Goal: Task Accomplishment & Management: Use online tool/utility

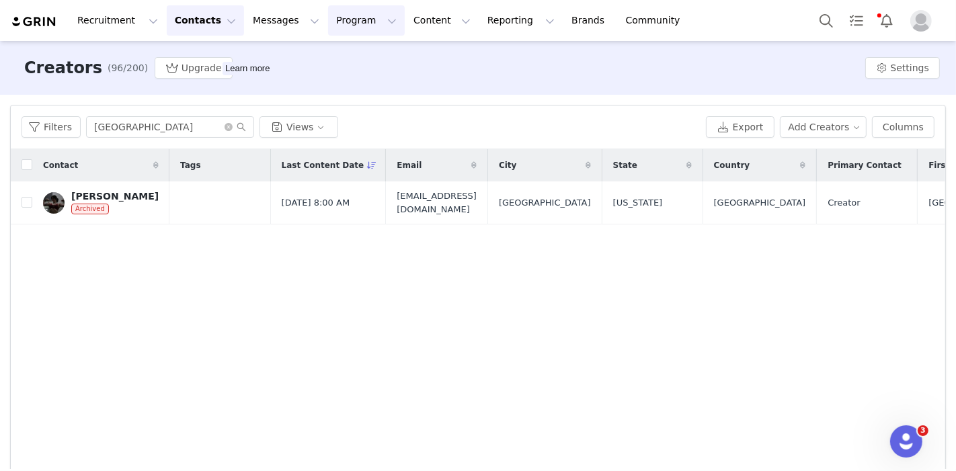
click at [350, 28] on button "Program Program" at bounding box center [366, 20] width 77 height 30
click at [341, 64] on link "Activations" at bounding box center [338, 56] width 85 height 20
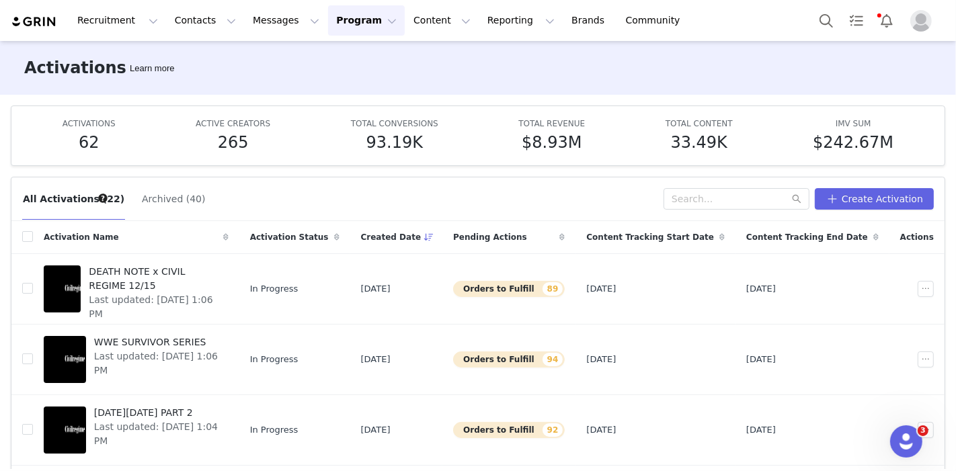
click at [154, 350] on span "Last updated: [DATE] 1:06 PM" at bounding box center [157, 364] width 126 height 28
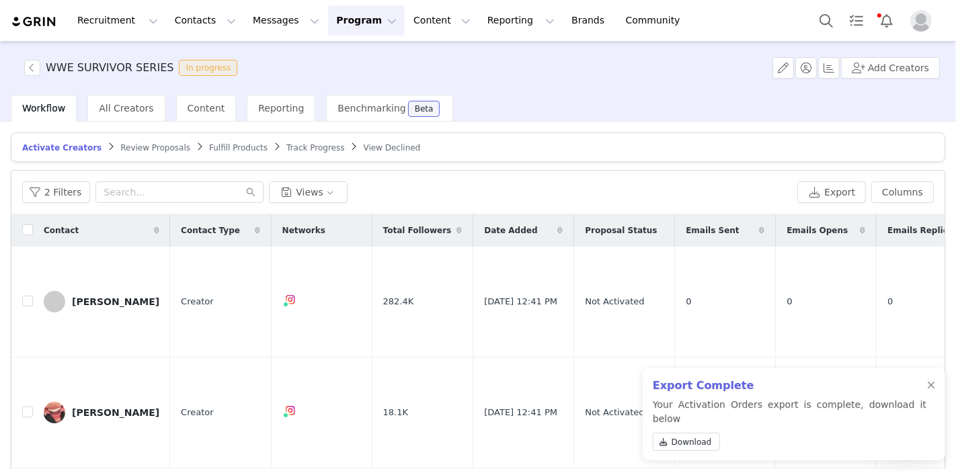
click at [933, 391] on div at bounding box center [931, 385] width 8 height 11
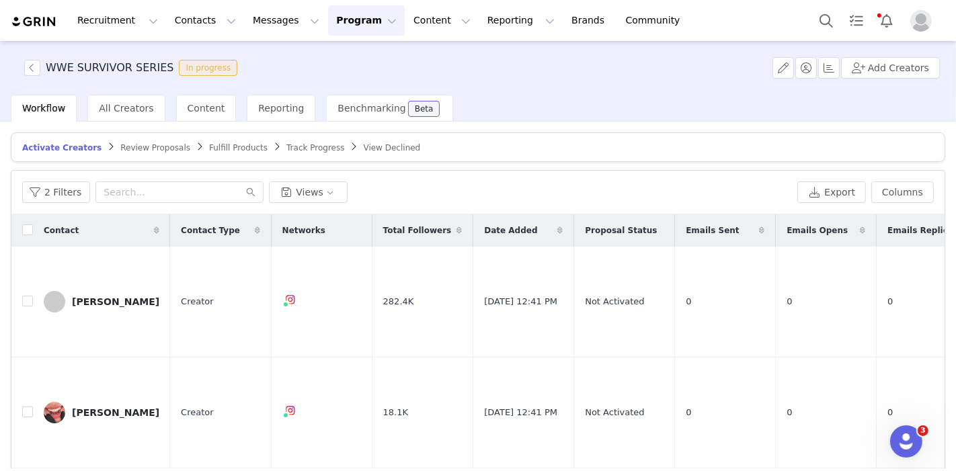
click at [209, 145] on span "Fulfill Products" at bounding box center [238, 147] width 58 height 9
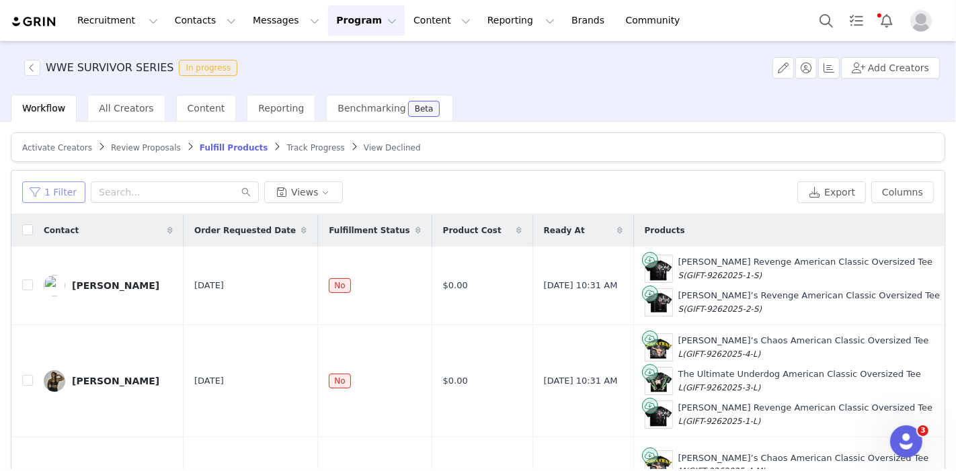
click at [58, 186] on button "1 Filter" at bounding box center [53, 192] width 63 height 22
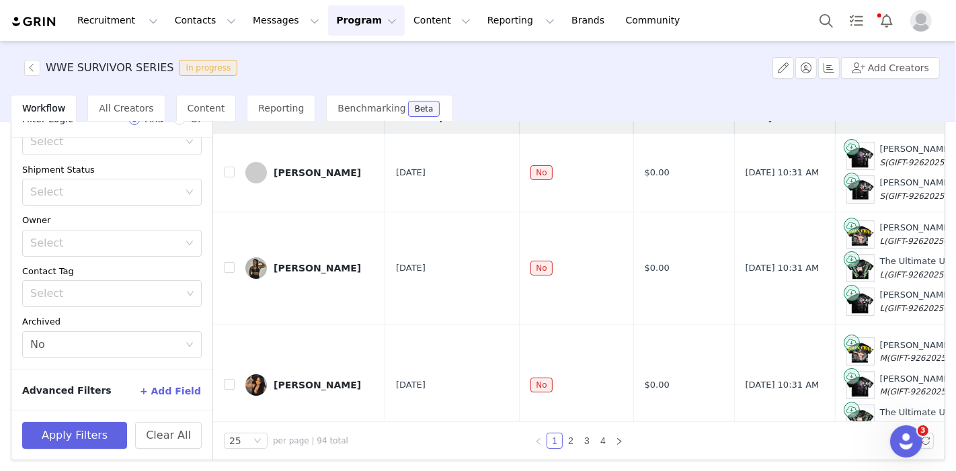
click at [155, 389] on button "+ Add Field" at bounding box center [170, 391] width 63 height 22
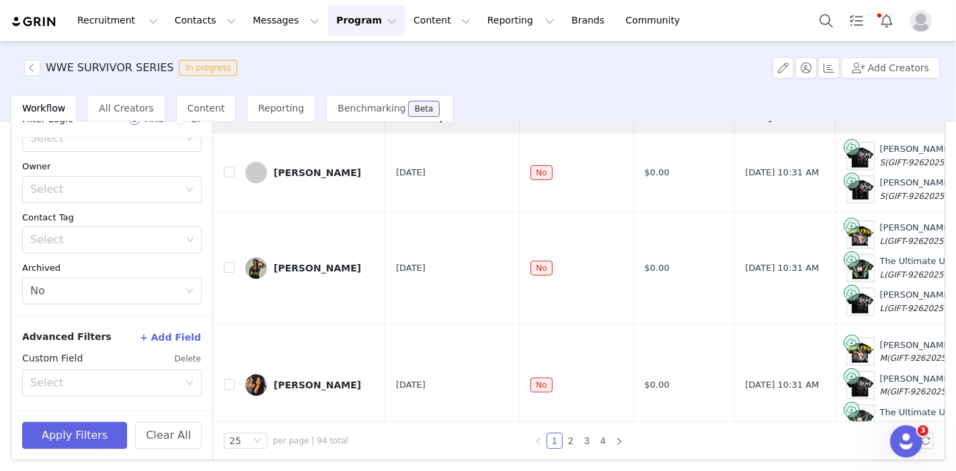
click at [71, 389] on div "Select" at bounding box center [107, 383] width 155 height 26
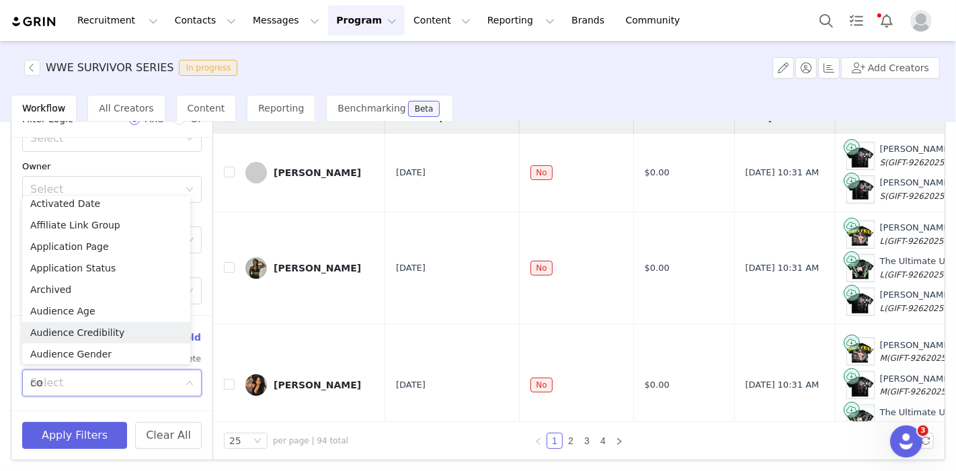
scroll to position [2, 0]
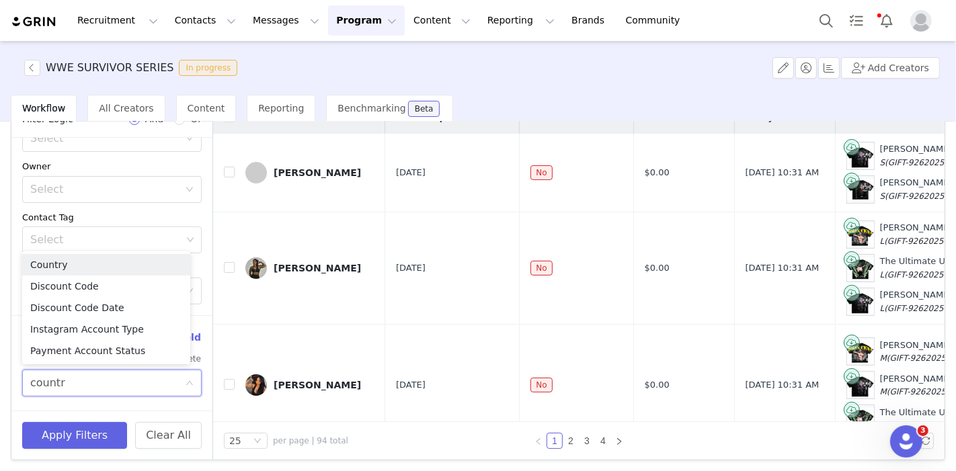
type input "country"
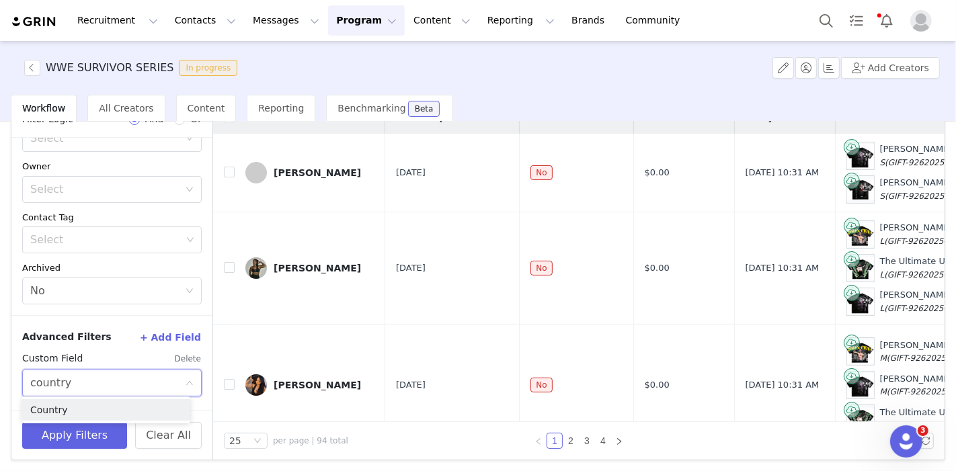
click at [81, 405] on li "Country" at bounding box center [106, 410] width 168 height 22
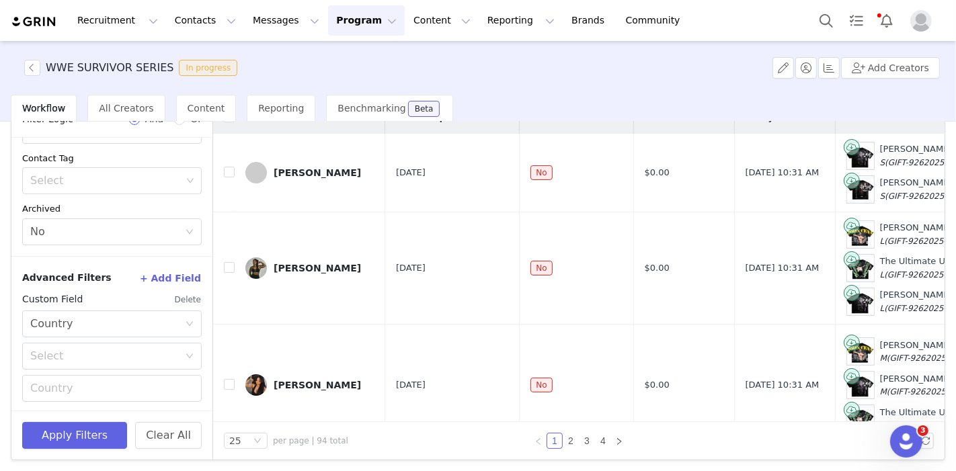
click at [86, 358] on div "Select" at bounding box center [104, 356] width 149 height 13
click at [90, 389] on li "Equal" at bounding box center [106, 383] width 168 height 22
click at [106, 391] on input "text" at bounding box center [111, 388] width 179 height 27
type input "[GEOGRAPHIC_DATA]"
click at [113, 434] on button "Apply Filters" at bounding box center [74, 435] width 105 height 27
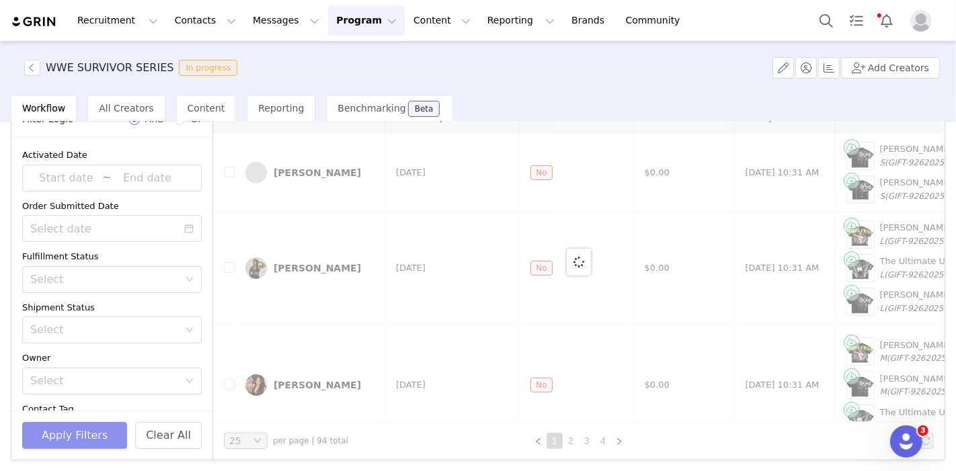
scroll to position [0, 0]
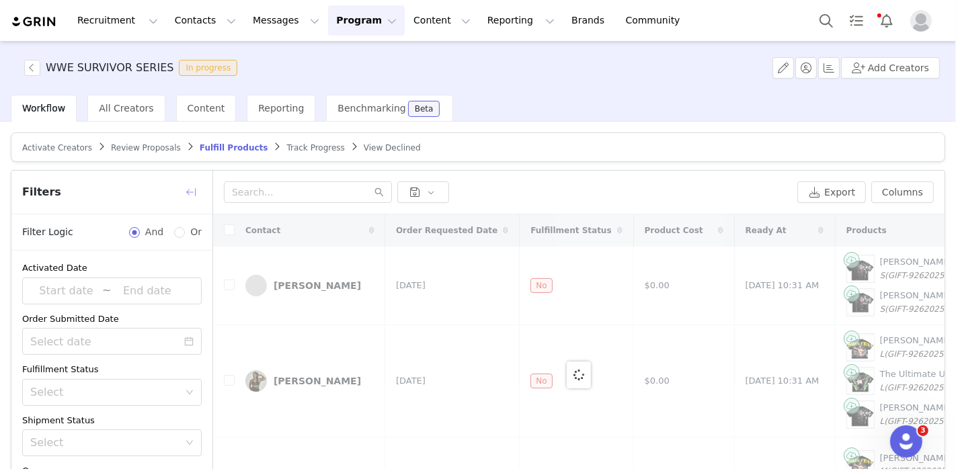
click at [187, 187] on button "button" at bounding box center [191, 192] width 22 height 22
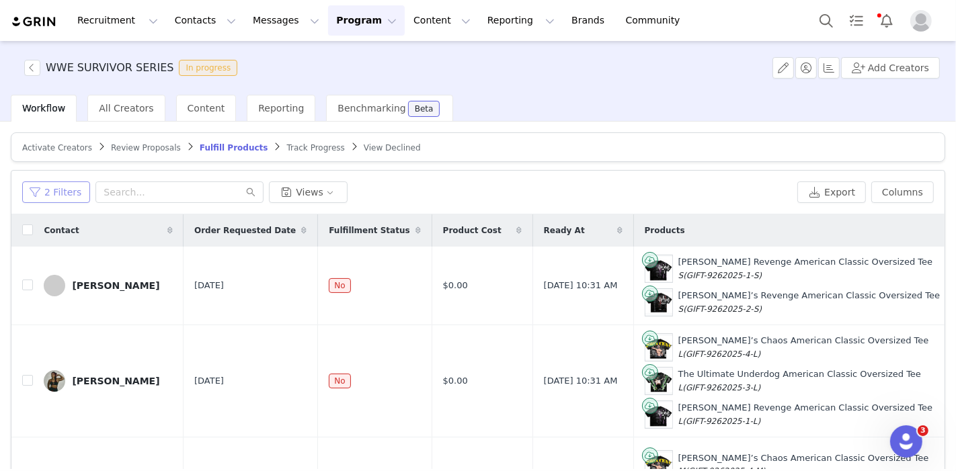
click at [63, 189] on button "2 Filters" at bounding box center [56, 192] width 68 height 22
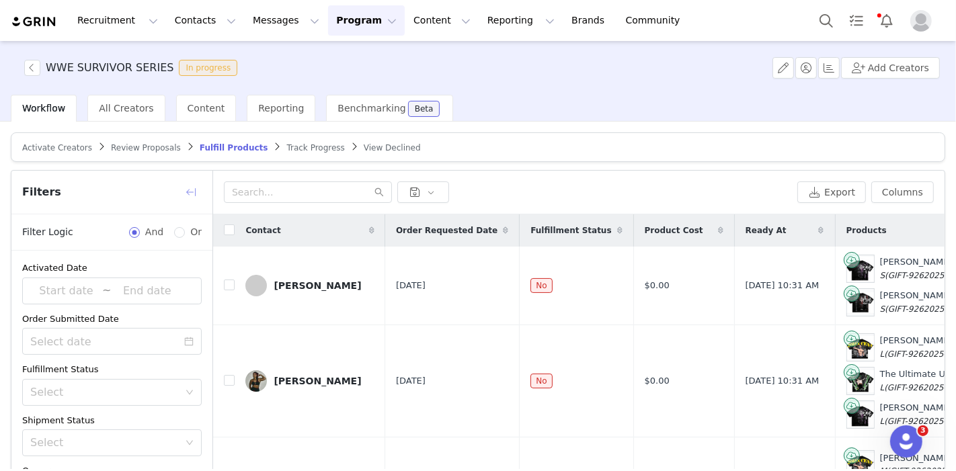
click at [192, 192] on button "button" at bounding box center [191, 192] width 22 height 22
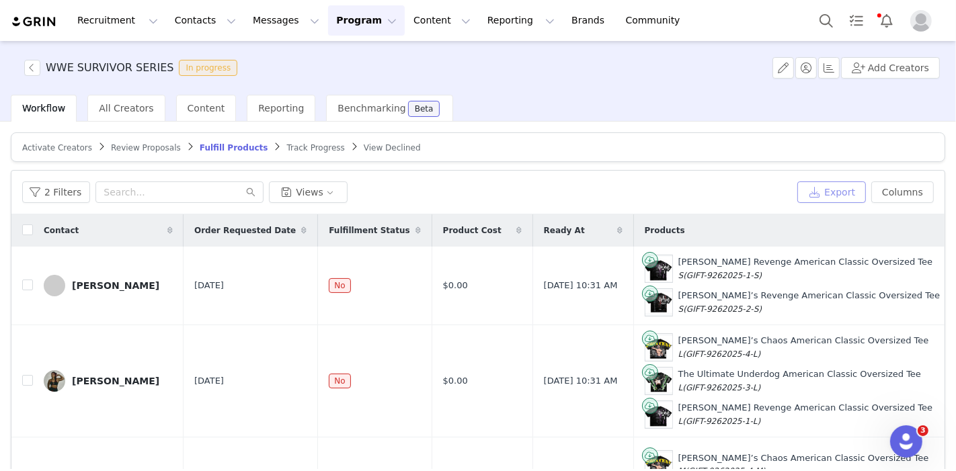
click at [833, 181] on button "Export" at bounding box center [831, 192] width 69 height 22
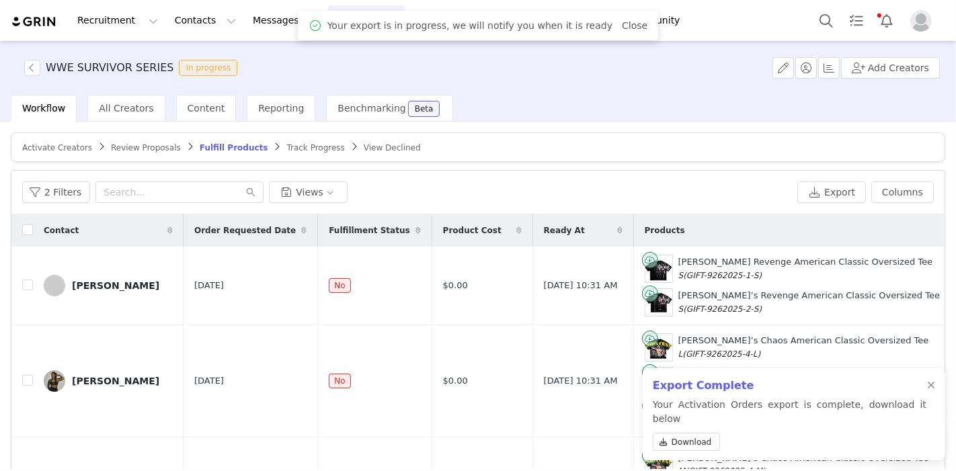
click at [622, 22] on link "Close" at bounding box center [635, 25] width 26 height 11
click at [674, 436] on span "Download" at bounding box center [691, 442] width 40 height 12
click at [480, 89] on div "WWE SURVIVOR SERIES In progress Add Creators" at bounding box center [478, 68] width 956 height 54
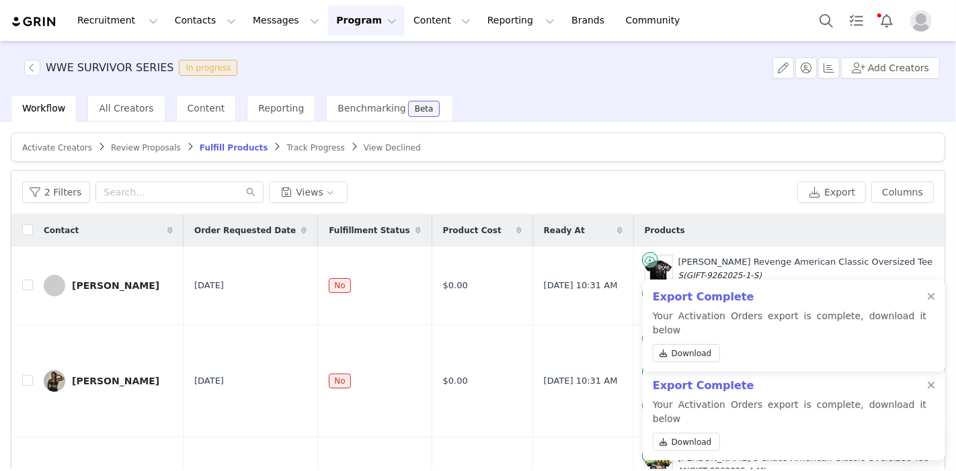
click at [929, 391] on div at bounding box center [931, 385] width 8 height 11
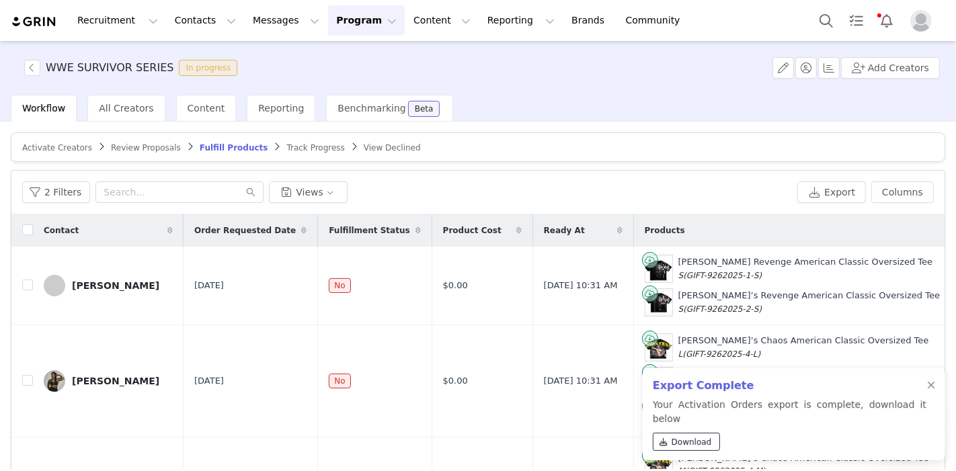
click at [687, 442] on span "Download" at bounding box center [691, 442] width 40 height 12
click at [901, 116] on div "Workflow All Creators Content Reporting Benchmarking Beta" at bounding box center [483, 108] width 945 height 27
click at [884, 26] on button "Notifications" at bounding box center [887, 20] width 30 height 30
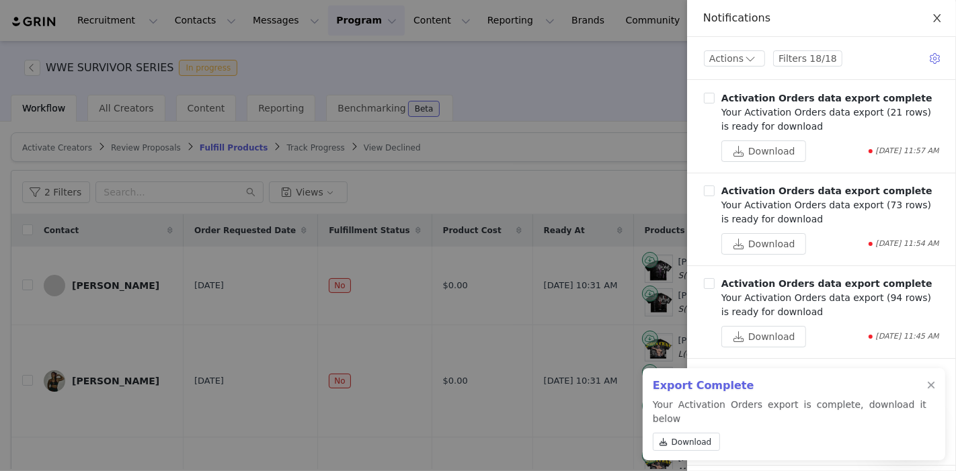
click at [935, 18] on icon "icon: close" at bounding box center [937, 18] width 11 height 11
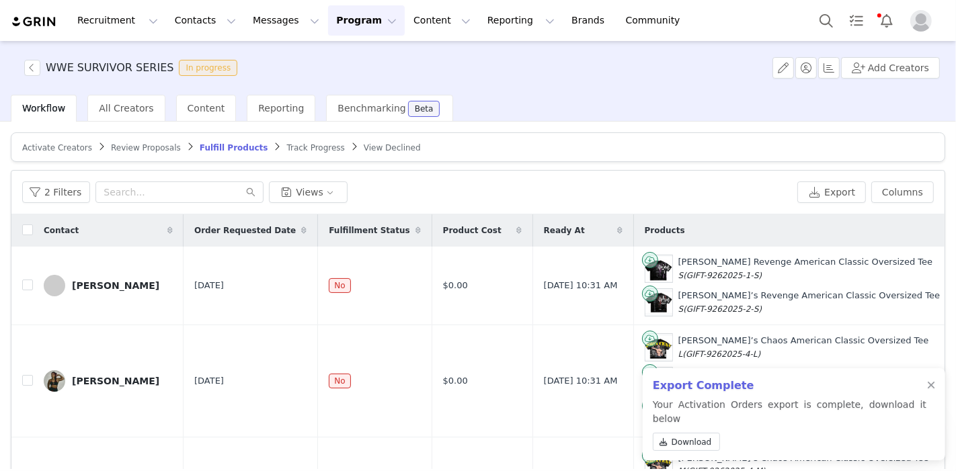
click at [928, 391] on div at bounding box center [931, 385] width 8 height 11
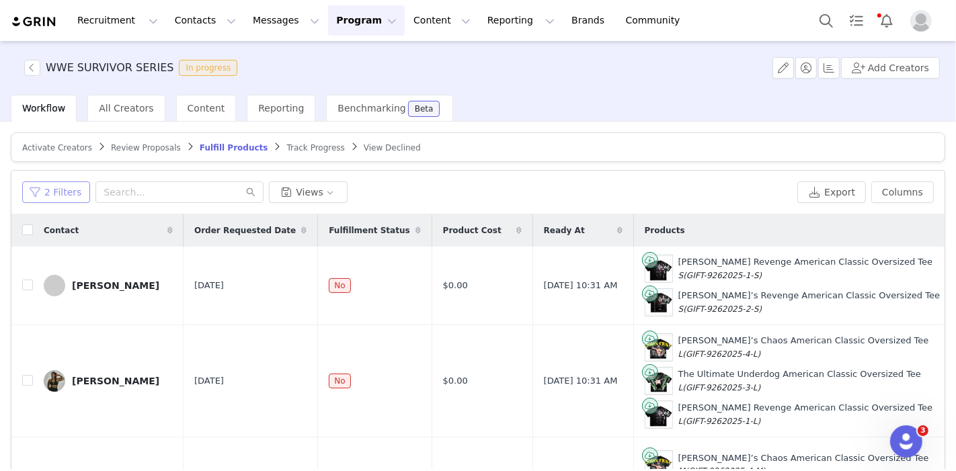
click at [64, 188] on button "2 Filters" at bounding box center [56, 192] width 68 height 22
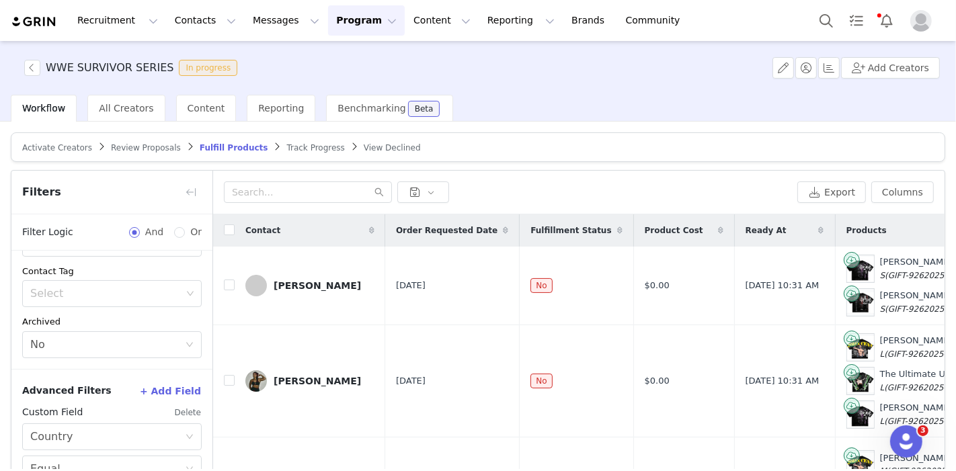
scroll to position [113, 0]
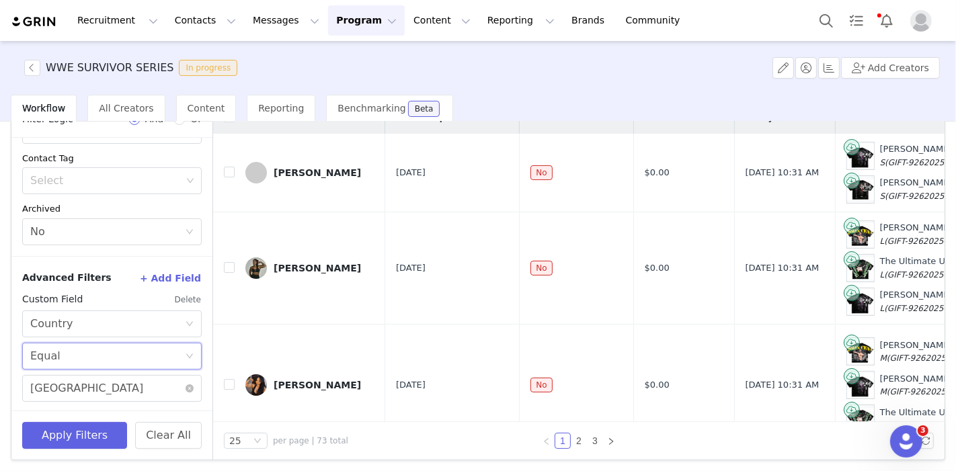
click at [142, 353] on div "Select Equal" at bounding box center [107, 356] width 155 height 26
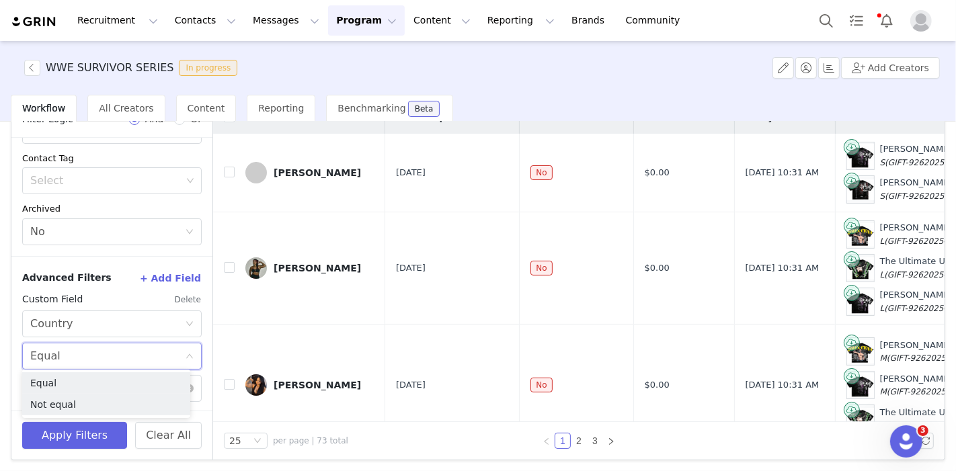
click at [88, 402] on li "Not equal" at bounding box center [106, 405] width 168 height 22
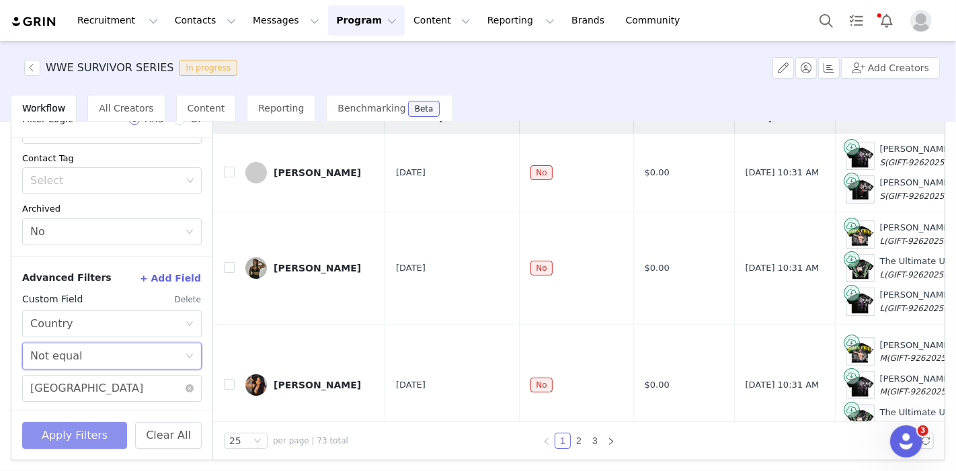
click at [84, 427] on button "Apply Filters" at bounding box center [74, 435] width 105 height 27
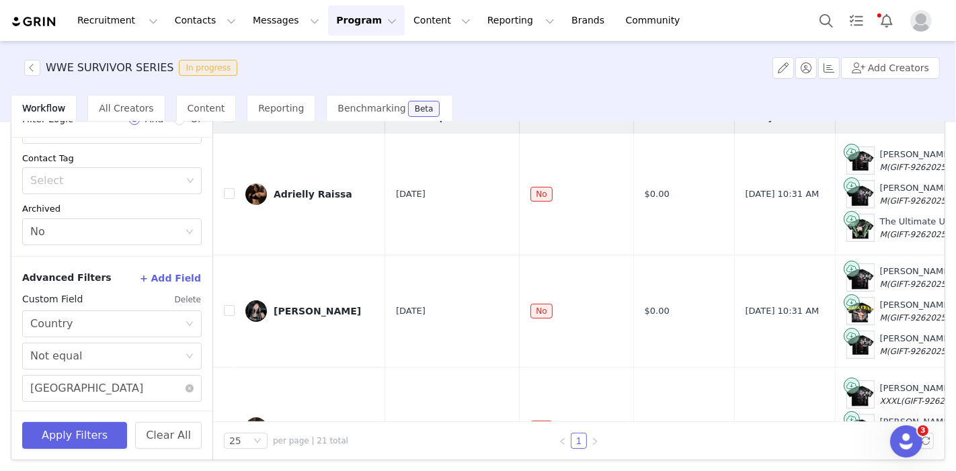
click at [186, 90] on button "button" at bounding box center [191, 80] width 22 height 22
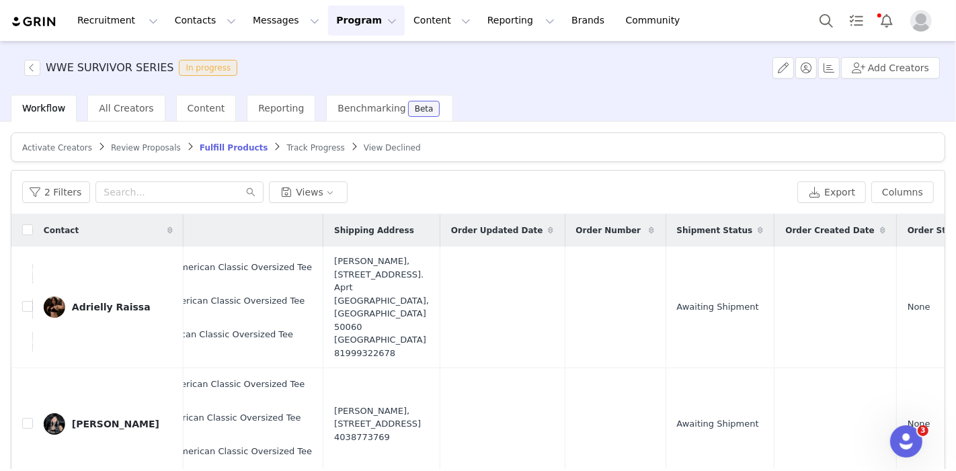
scroll to position [0, 770]
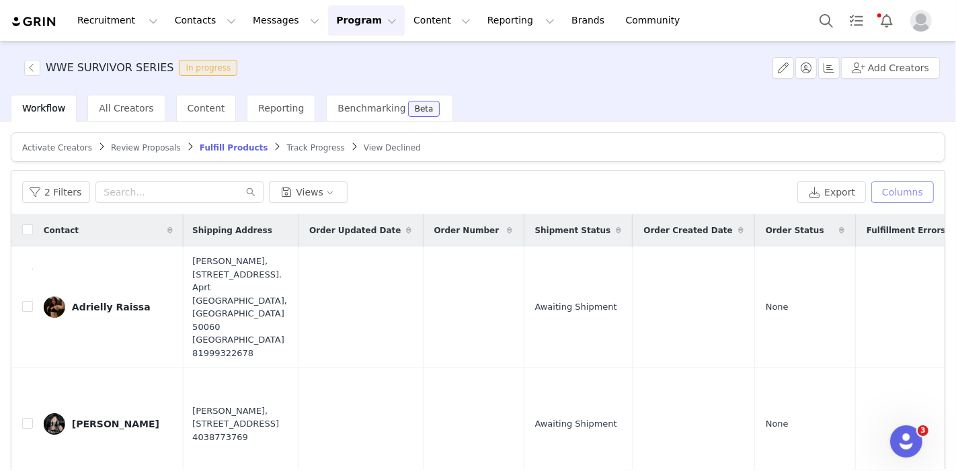
click at [901, 183] on button "Columns" at bounding box center [902, 192] width 63 height 22
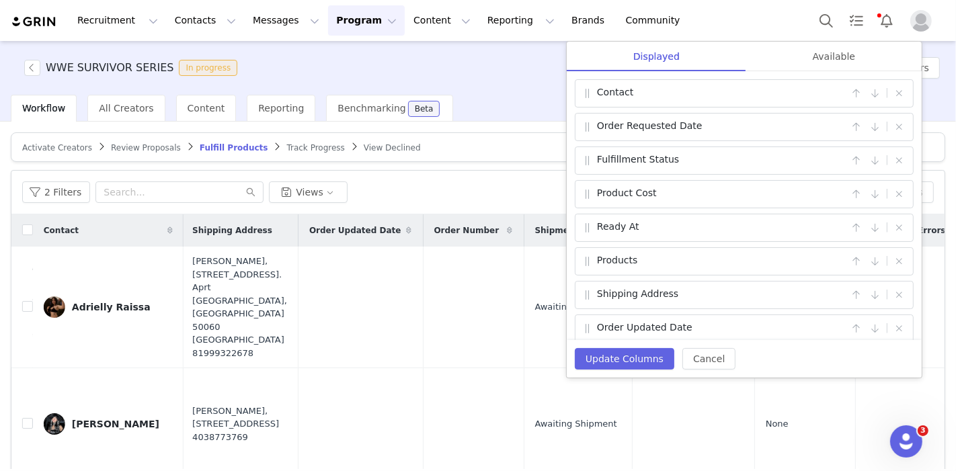
click at [821, 65] on div "Available" at bounding box center [833, 57] width 175 height 30
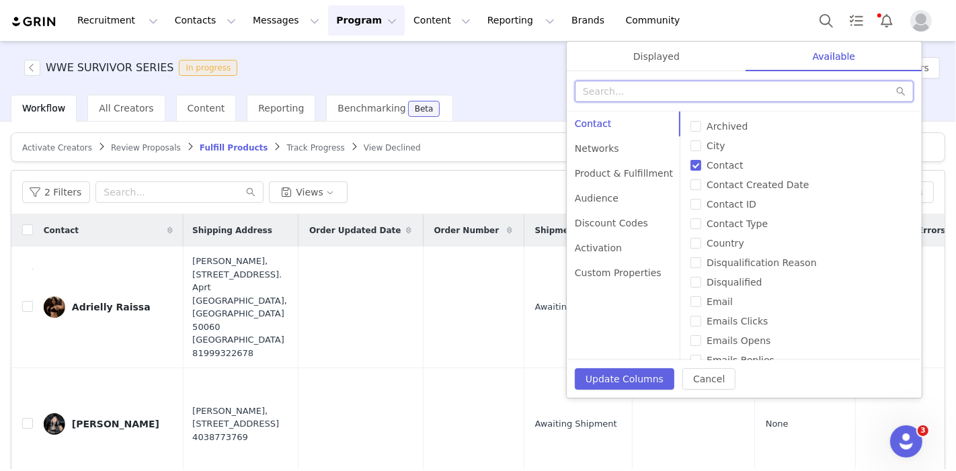
click at [741, 95] on input "text" at bounding box center [744, 92] width 339 height 22
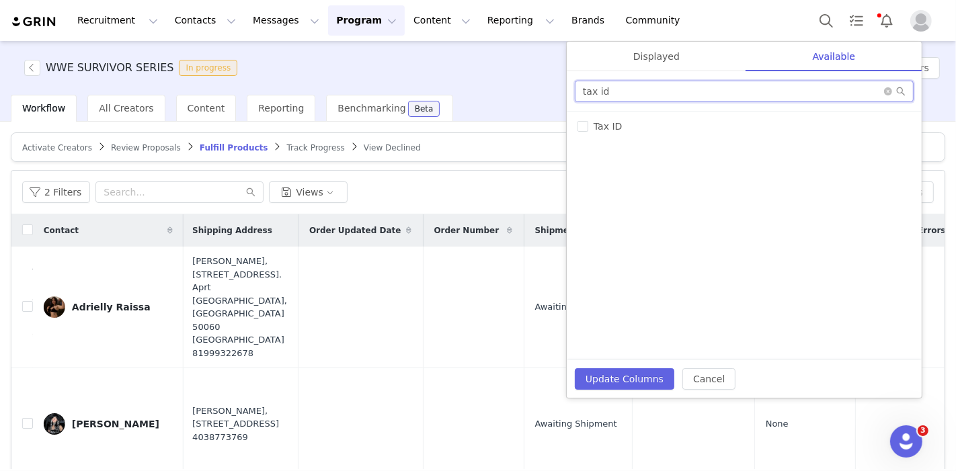
type input "tax id"
click at [607, 128] on span "Tax ID" at bounding box center [607, 126] width 39 height 11
click at [588, 128] on input "Tax ID" at bounding box center [582, 126] width 11 height 11
checkbox input "true"
click at [625, 370] on button "Update Columns" at bounding box center [624, 379] width 99 height 22
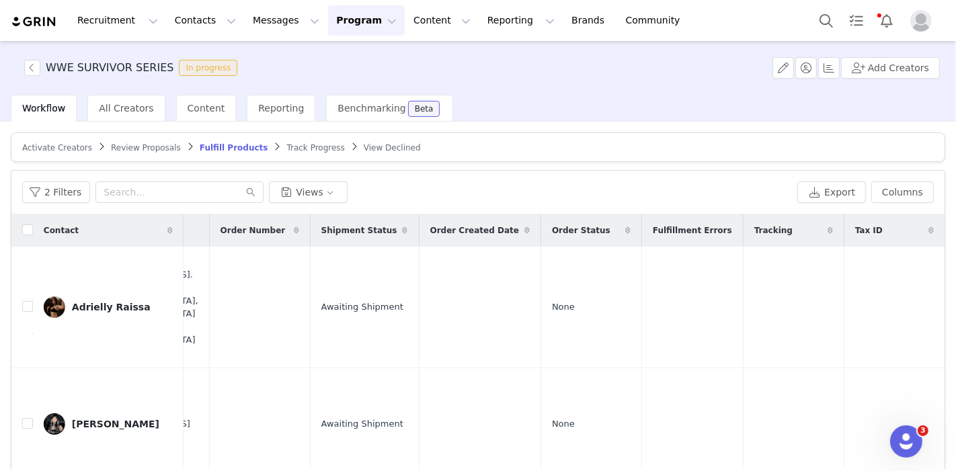
scroll to position [0, 0]
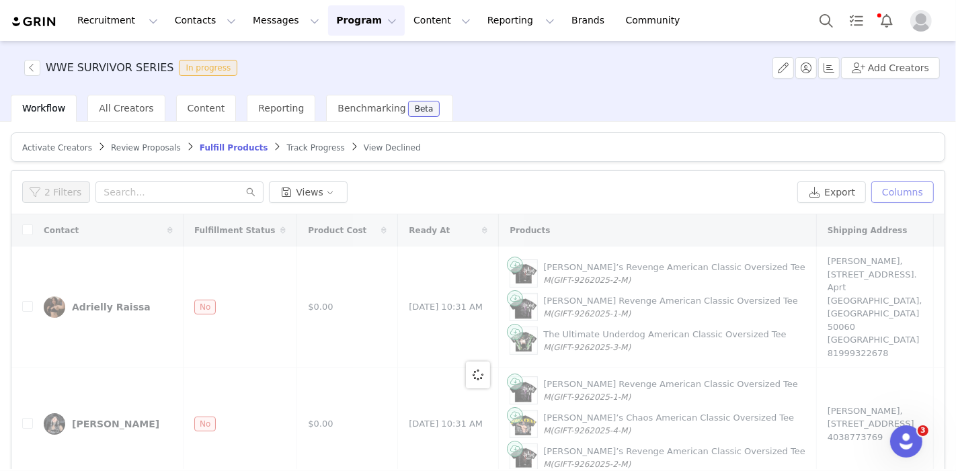
click at [878, 186] on button "Columns" at bounding box center [902, 192] width 63 height 22
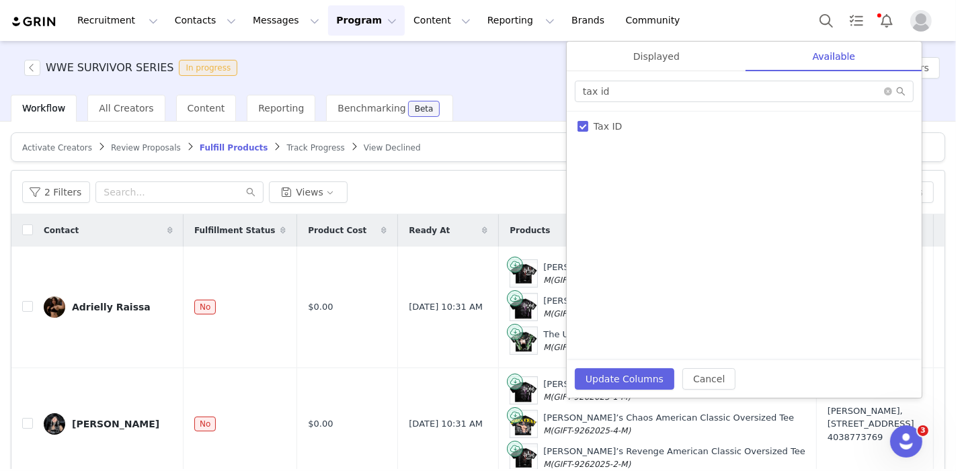
click at [677, 54] on div "Displayed" at bounding box center [656, 57] width 179 height 30
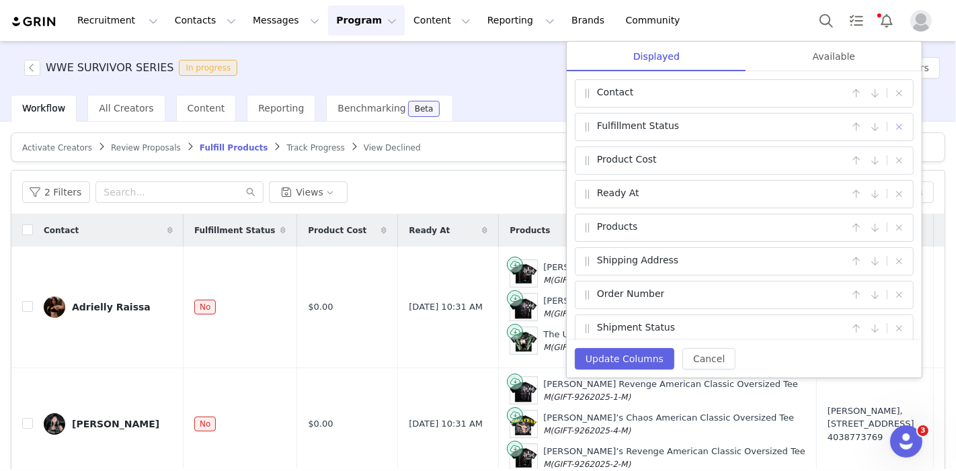
click at [891, 126] on button "button" at bounding box center [899, 127] width 16 height 16
click at [891, 189] on button "button" at bounding box center [899, 194] width 16 height 16
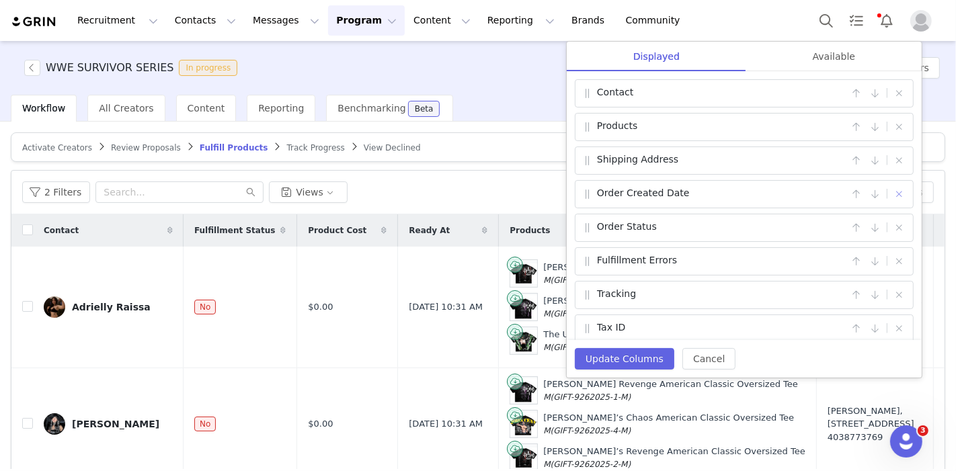
click at [891, 189] on button "button" at bounding box center [899, 194] width 16 height 16
click at [889, 189] on span "|" at bounding box center [886, 194] width 3 height 16
click at [895, 188] on button "button" at bounding box center [899, 194] width 16 height 16
click at [895, 220] on button "button" at bounding box center [899, 228] width 16 height 16
click at [895, 188] on button "button" at bounding box center [899, 194] width 16 height 16
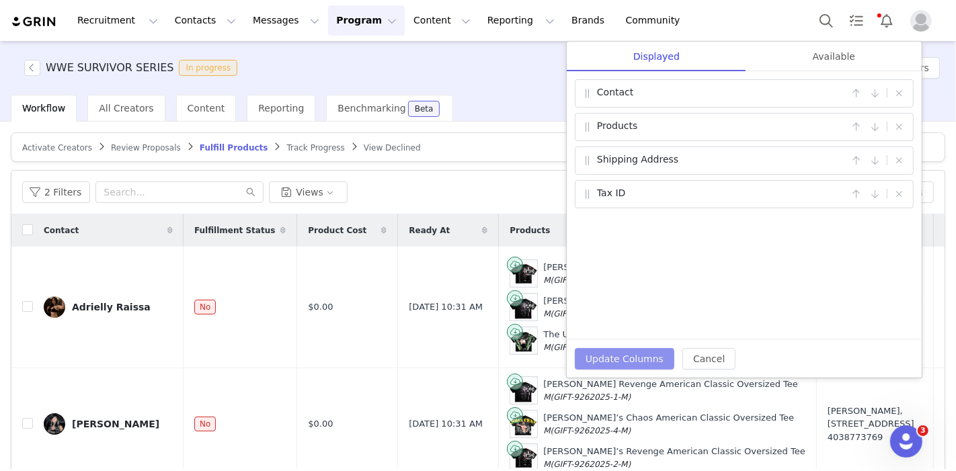
click at [632, 356] on button "Update Columns" at bounding box center [624, 359] width 99 height 22
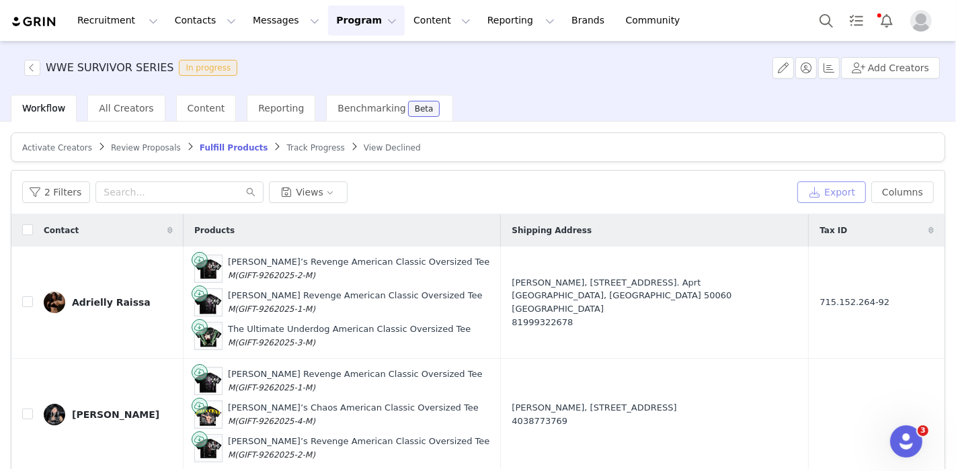
click at [832, 190] on button "Export" at bounding box center [831, 192] width 69 height 22
click at [622, 24] on link "Close" at bounding box center [635, 25] width 26 height 11
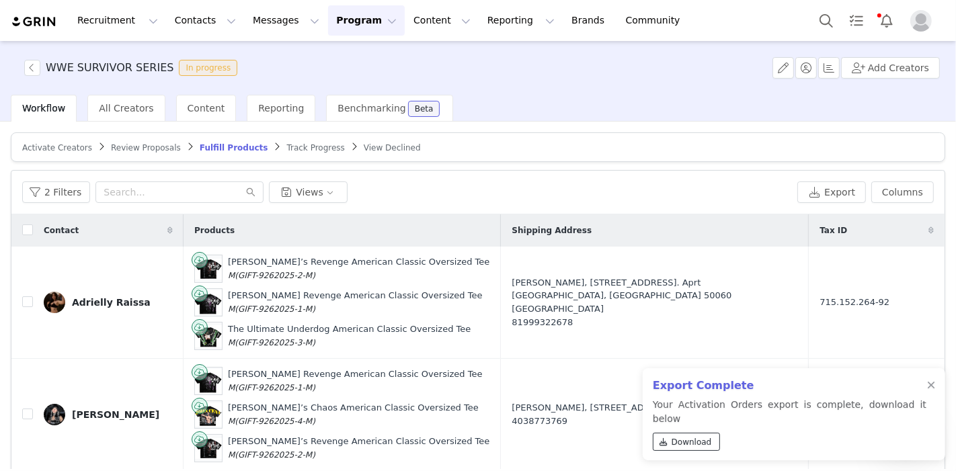
click at [684, 446] on span "Download" at bounding box center [691, 442] width 40 height 12
click at [931, 393] on div "Export Complete Your Activation Orders export is complete, download it below Do…" at bounding box center [794, 414] width 302 height 92
click at [163, 200] on input "text" at bounding box center [179, 192] width 168 height 22
type input "[PERSON_NAME]"
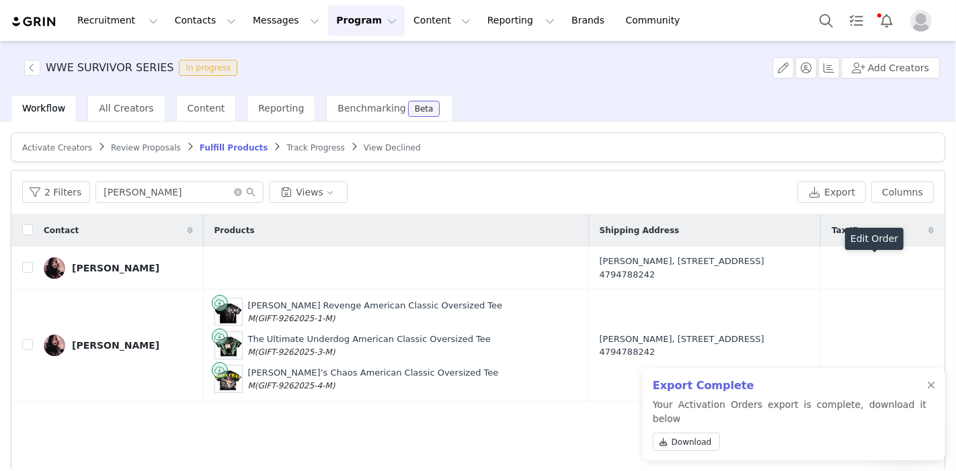
click at [874, 268] on button "button" at bounding box center [882, 268] width 16 height 16
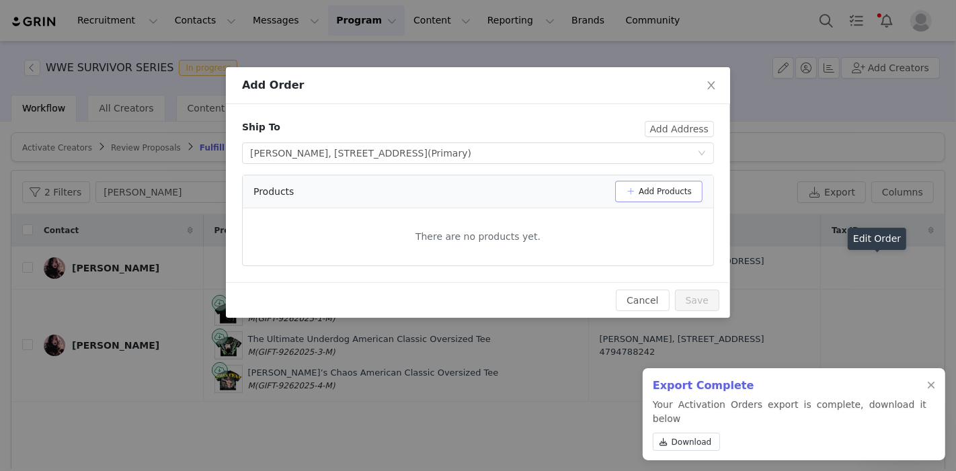
click at [678, 194] on button "Add Products" at bounding box center [658, 192] width 87 height 22
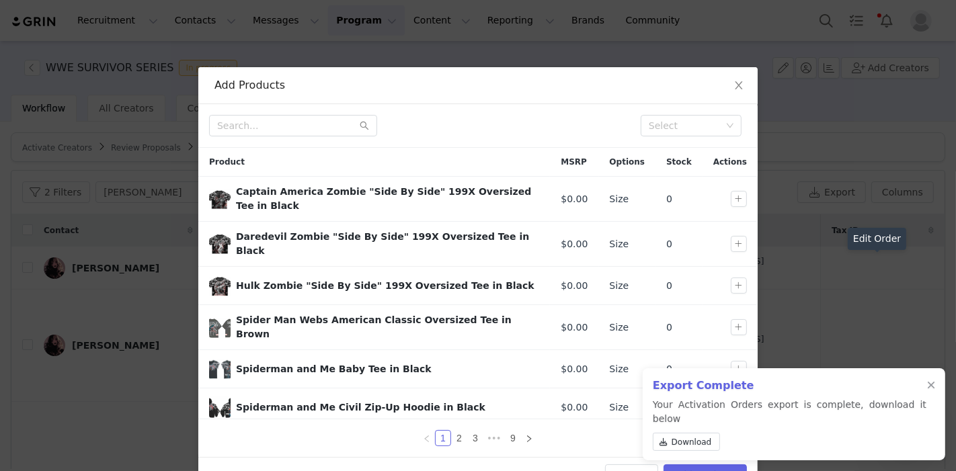
click at [684, 125] on div "Select" at bounding box center [685, 125] width 73 height 13
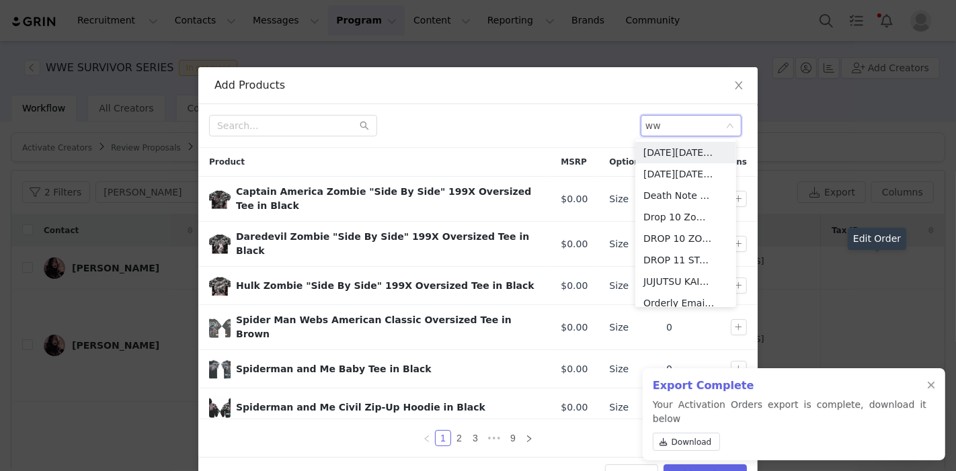
type input "wwe"
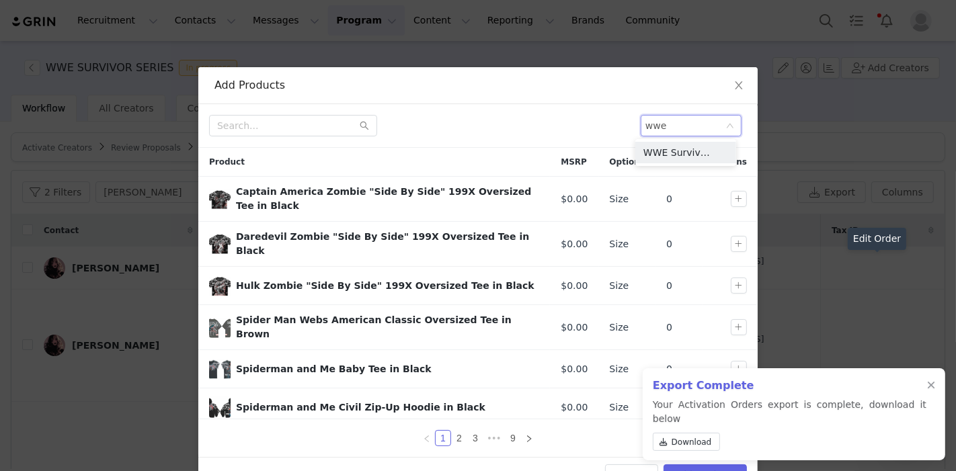
click at [687, 153] on li "WWE Survivor Series" at bounding box center [685, 153] width 101 height 22
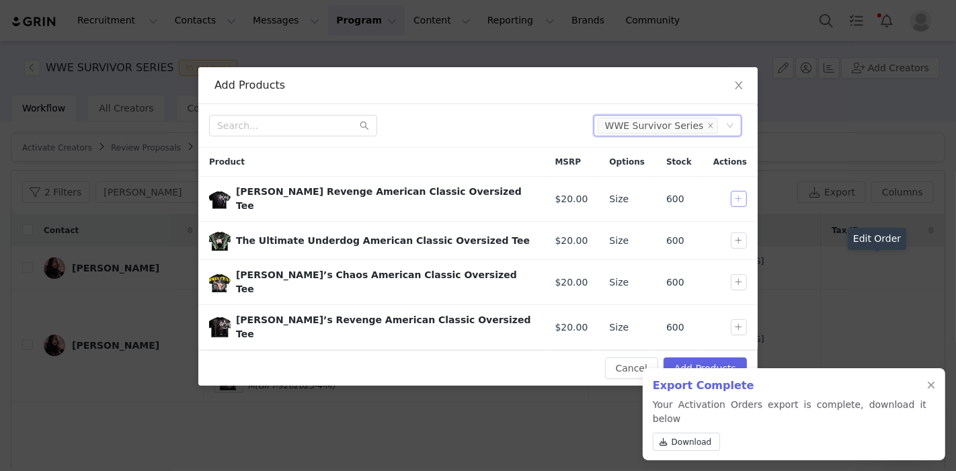
click at [741, 196] on button "button" at bounding box center [739, 199] width 16 height 16
click at [737, 233] on button "button" at bounding box center [739, 241] width 16 height 16
click at [738, 274] on button "button" at bounding box center [739, 282] width 16 height 16
click at [708, 358] on button "Add Products" at bounding box center [704, 369] width 83 height 22
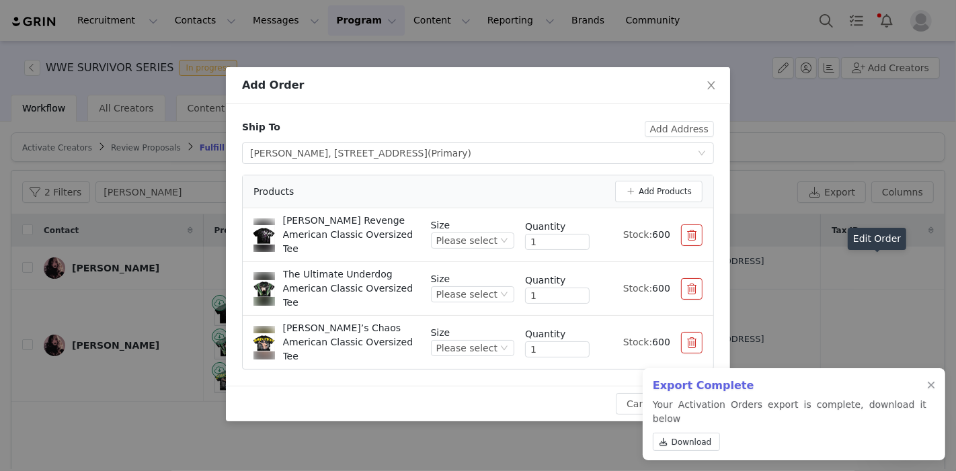
click at [481, 237] on div "Please select" at bounding box center [466, 240] width 61 height 15
click at [477, 298] on li "M" at bounding box center [477, 303] width 75 height 22
click at [489, 287] on div "Please select" at bounding box center [466, 294] width 61 height 15
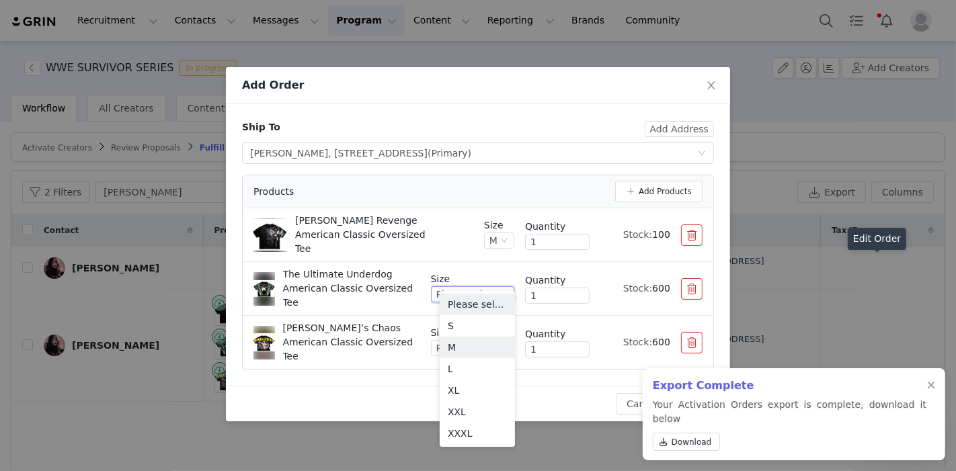
click at [466, 344] on li "M" at bounding box center [477, 348] width 75 height 22
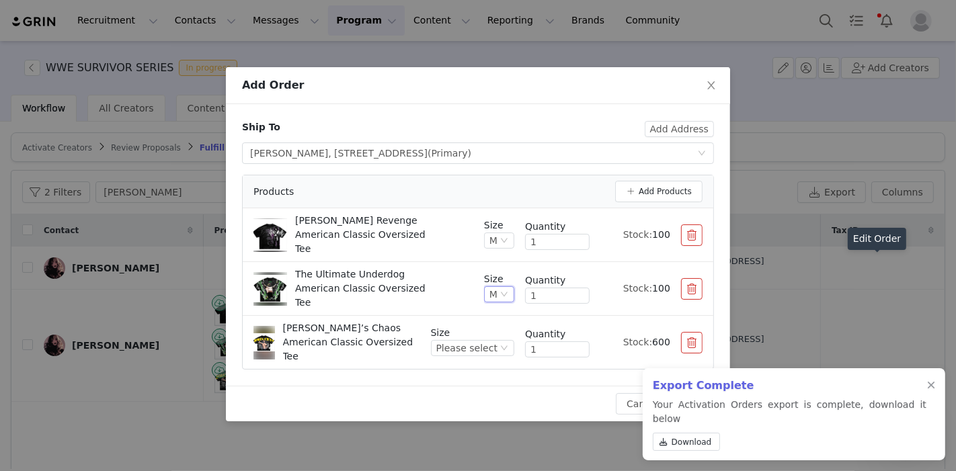
click at [477, 341] on div "Please select" at bounding box center [466, 348] width 61 height 15
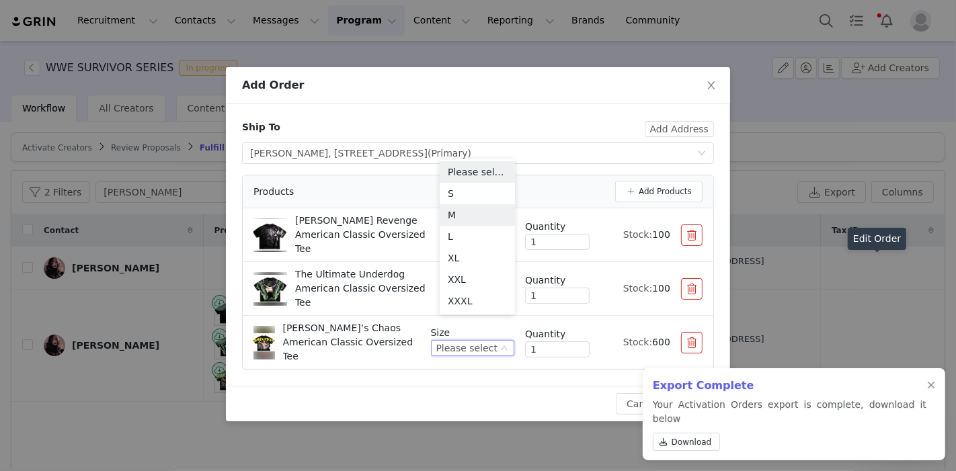
click at [457, 211] on li "M" at bounding box center [477, 215] width 75 height 22
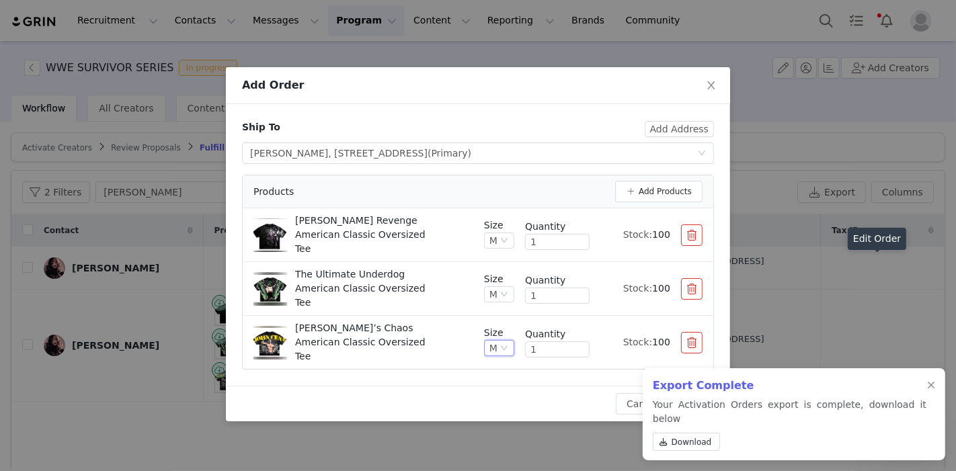
click at [696, 393] on button "Save" at bounding box center [697, 404] width 44 height 22
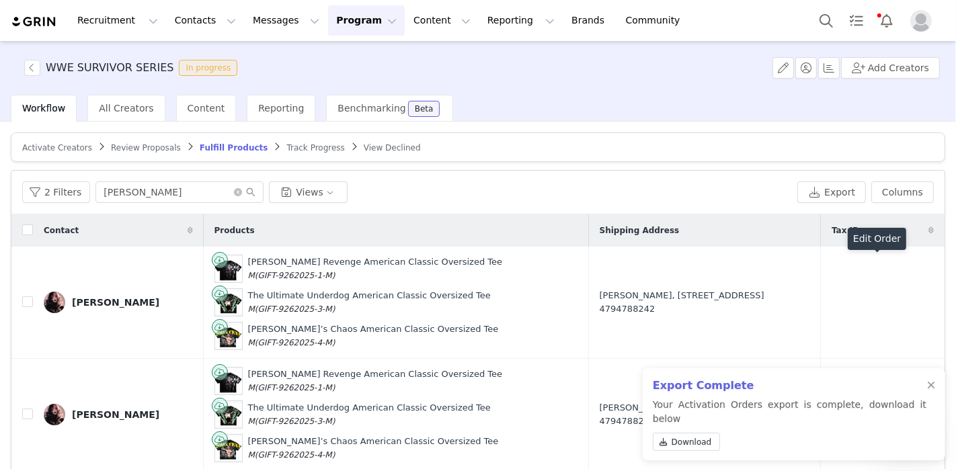
drag, startPoint x: 287, startPoint y: 343, endPoint x: 201, endPoint y: 264, distance: 116.6
click at [214, 264] on div "[PERSON_NAME] Revenge American Classic Oversized Tee M (GIFT-9262025-1-M) The U…" at bounding box center [395, 302] width 363 height 95
copy div "[PERSON_NAME] Revenge American Classic Oversized Tee M (GIFT-9262025-1-M) The U…"
drag, startPoint x: 610, startPoint y: 186, endPoint x: 563, endPoint y: 121, distance: 79.5
click at [608, 186] on div "2 Filters [PERSON_NAME] Views" at bounding box center [407, 192] width 770 height 22
